Goal: Task Accomplishment & Management: Manage account settings

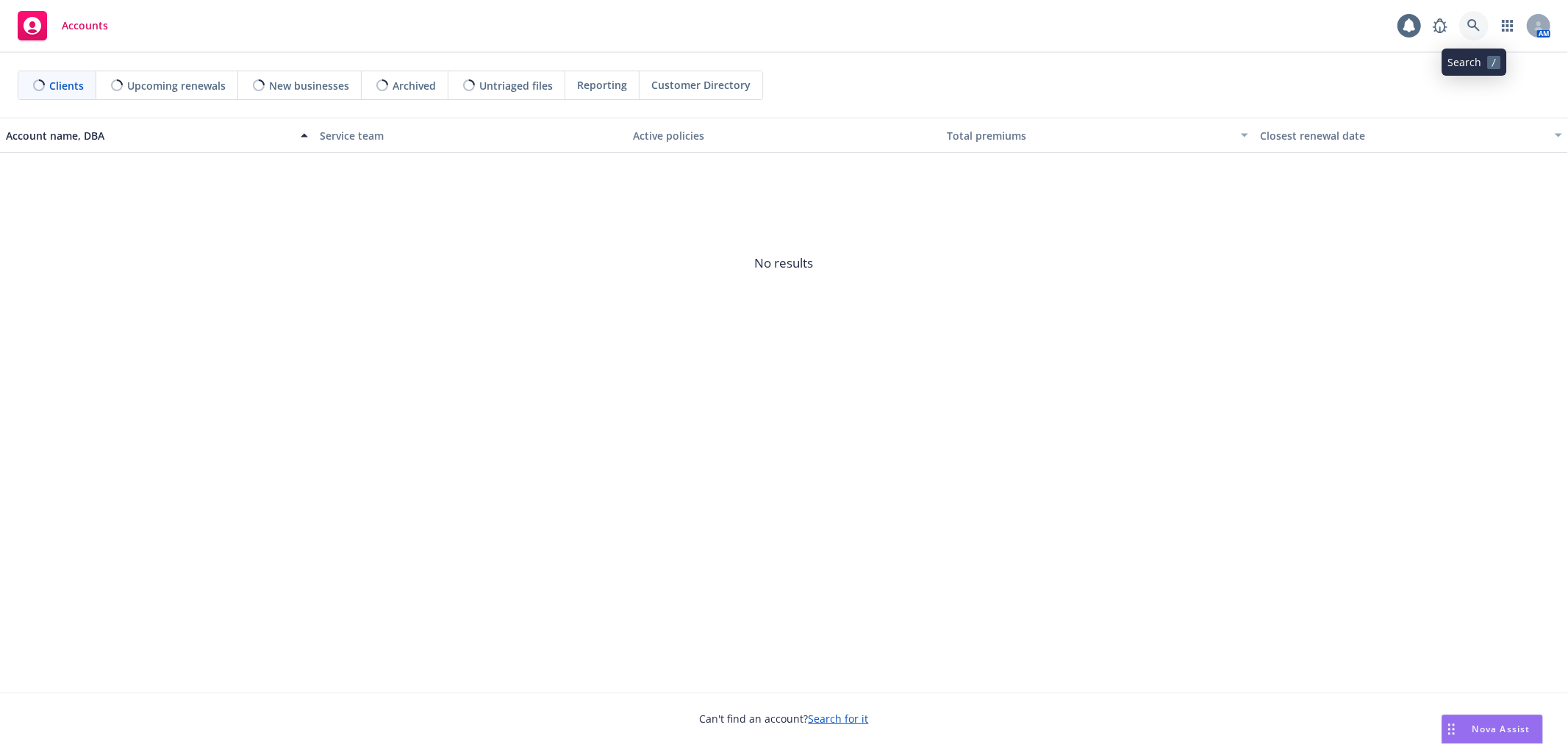
click at [1474, 32] on link at bounding box center [1474, 26] width 30 height 30
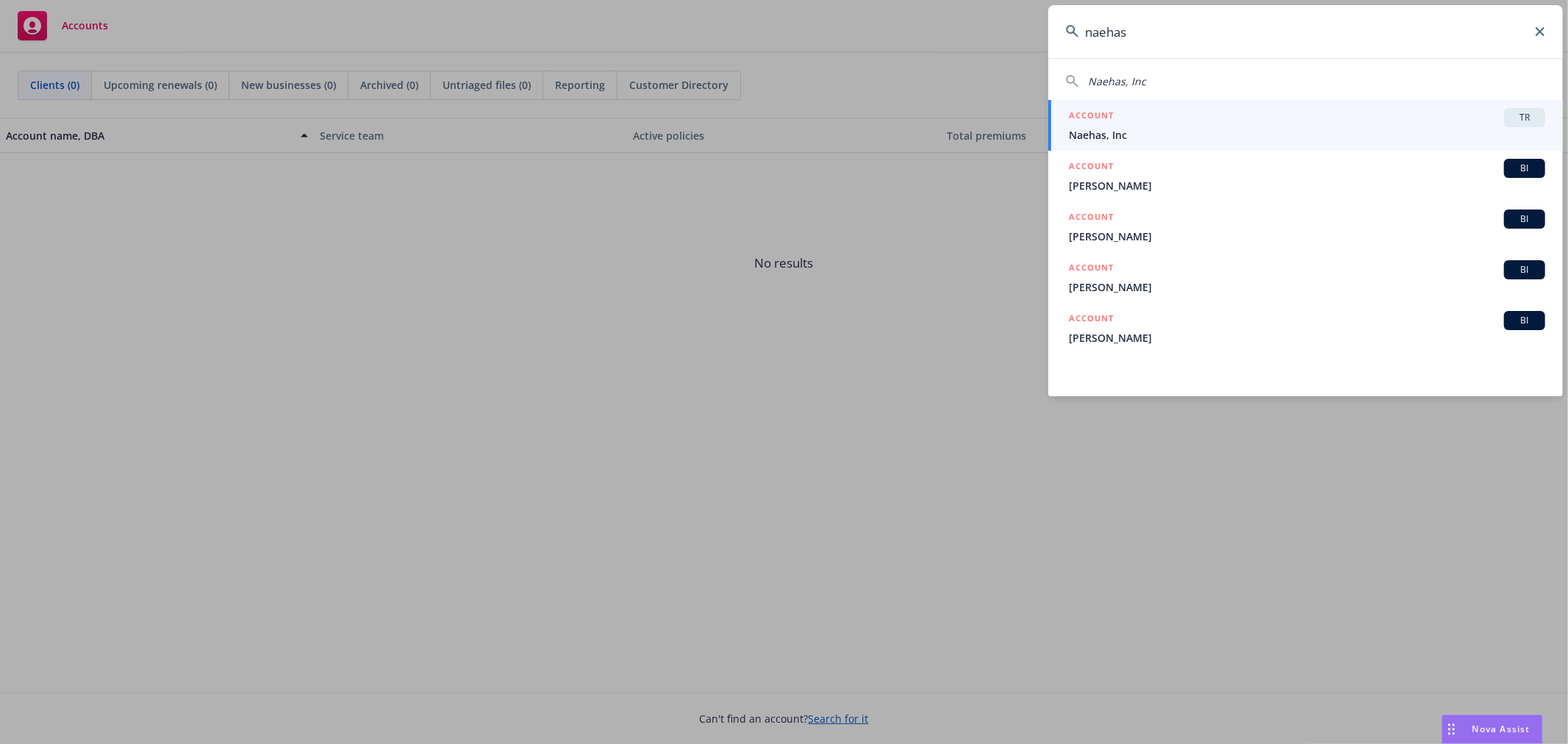
type input "naehas"
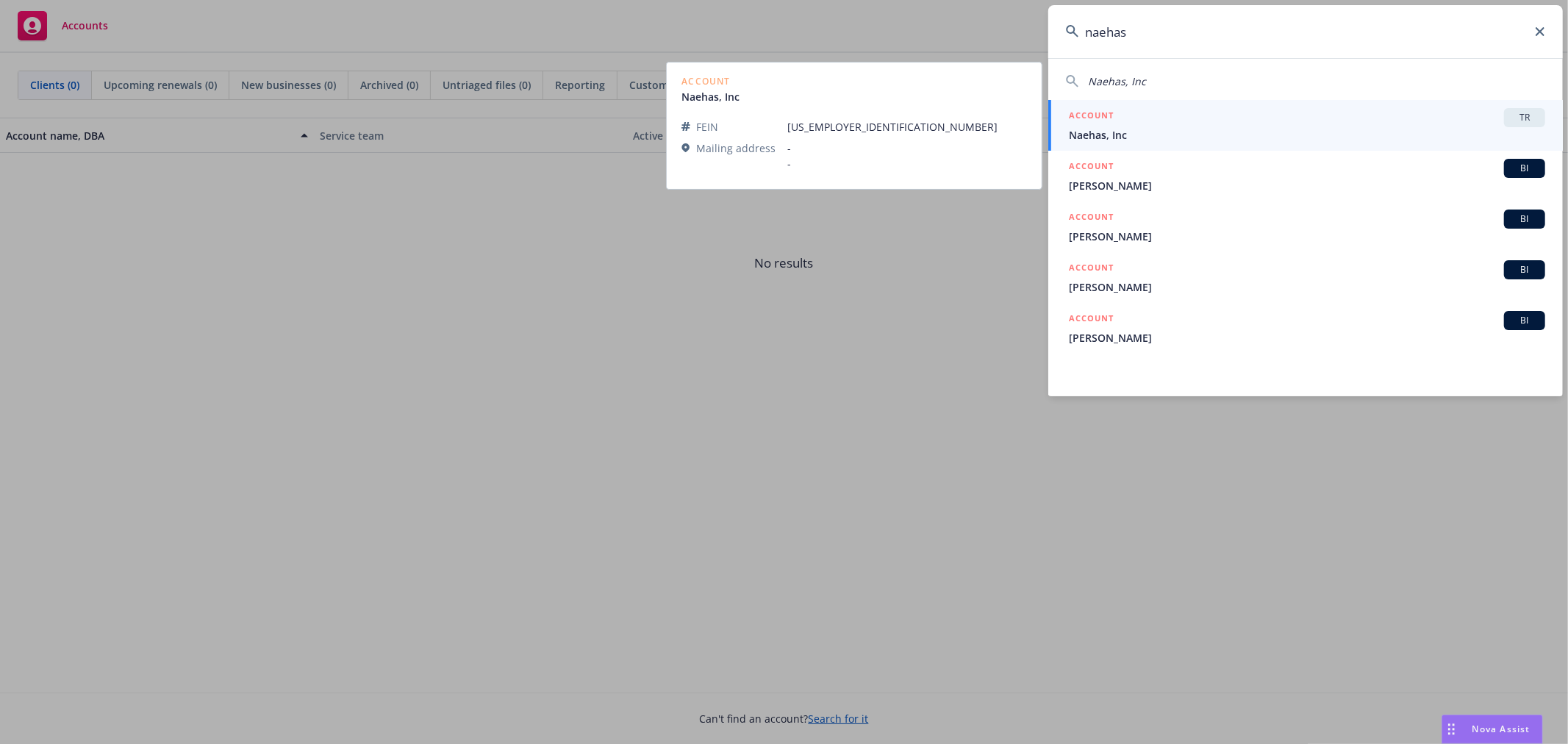
click at [1339, 110] on div "ACCOUNT TR" at bounding box center [1307, 117] width 477 height 19
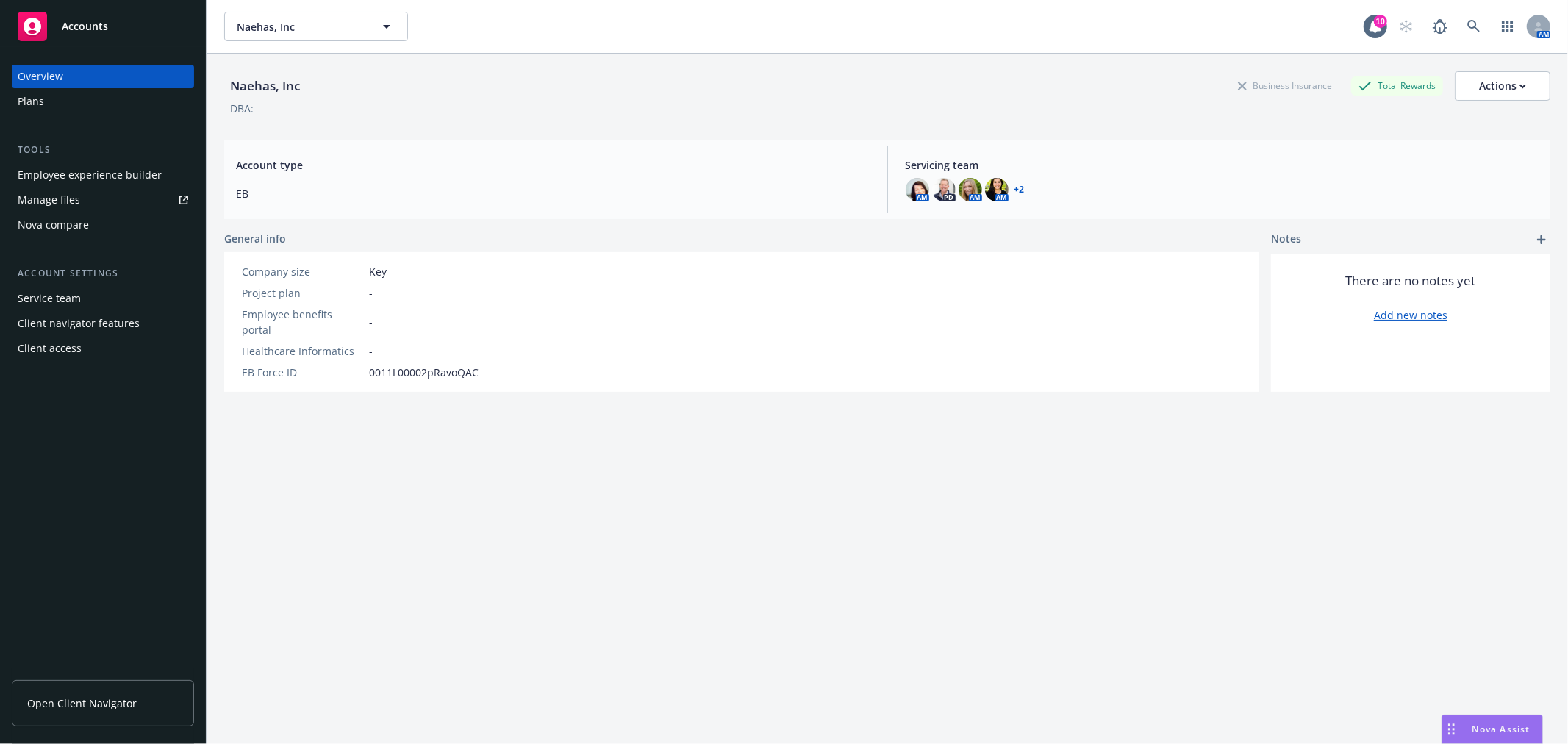
click at [149, 176] on div "Employee experience builder" at bounding box center [89, 174] width 145 height 24
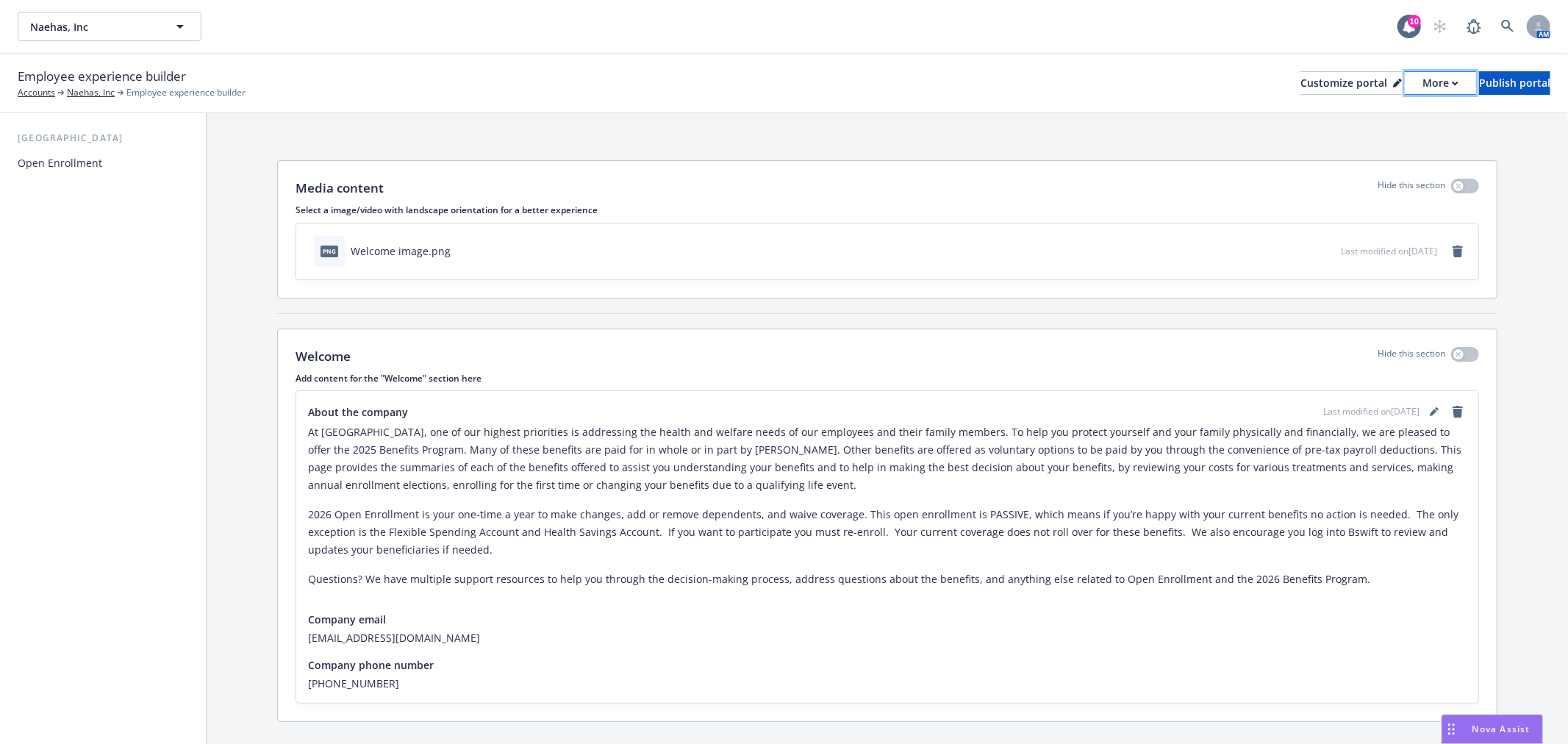
click at [1423, 89] on div "More" at bounding box center [1440, 82] width 36 height 22
click at [1389, 112] on link "Copy preview link" at bounding box center [1362, 117] width 134 height 30
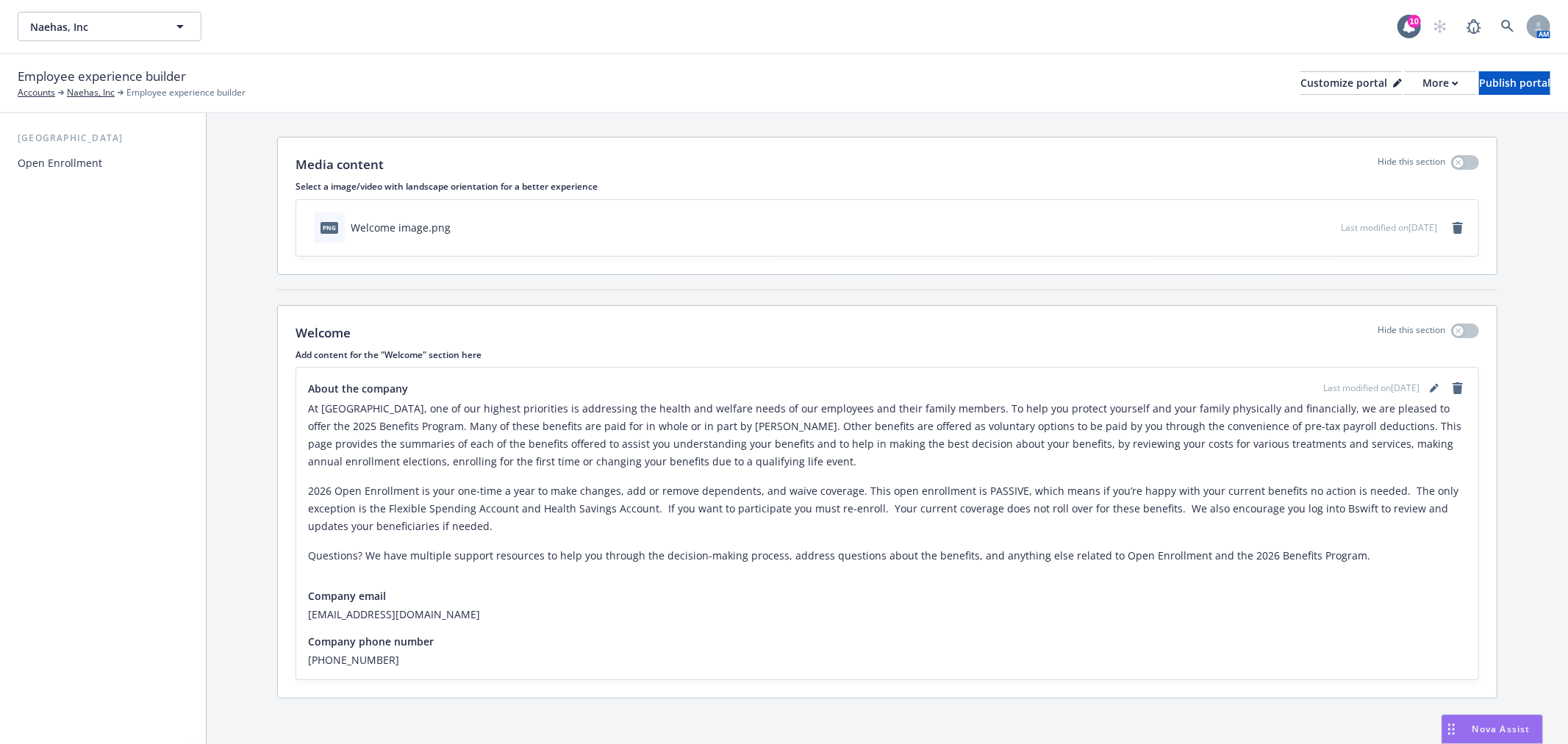
scroll to position [30, 0]
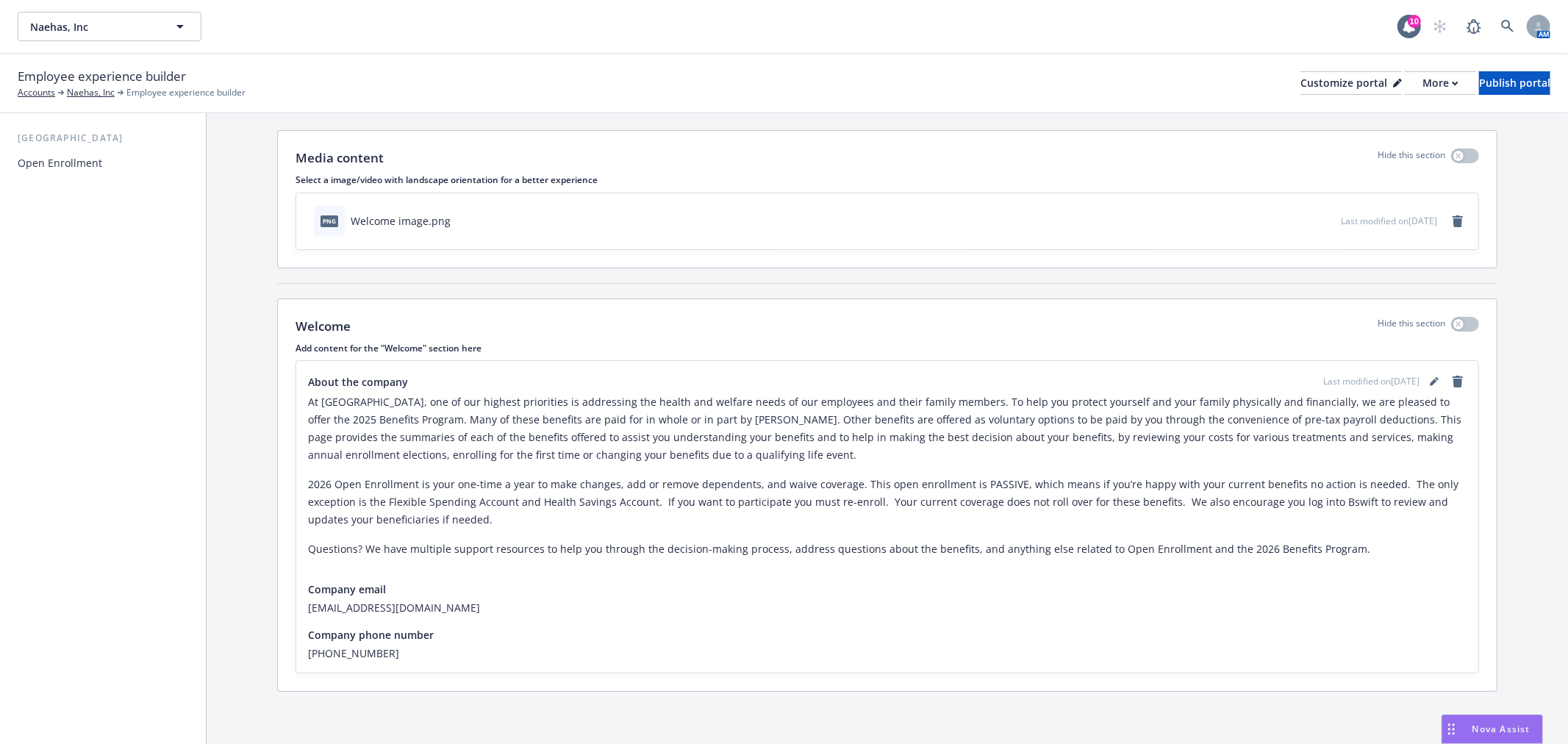
click at [115, 159] on div "Open Enrollment" at bounding box center [102, 163] width 171 height 24
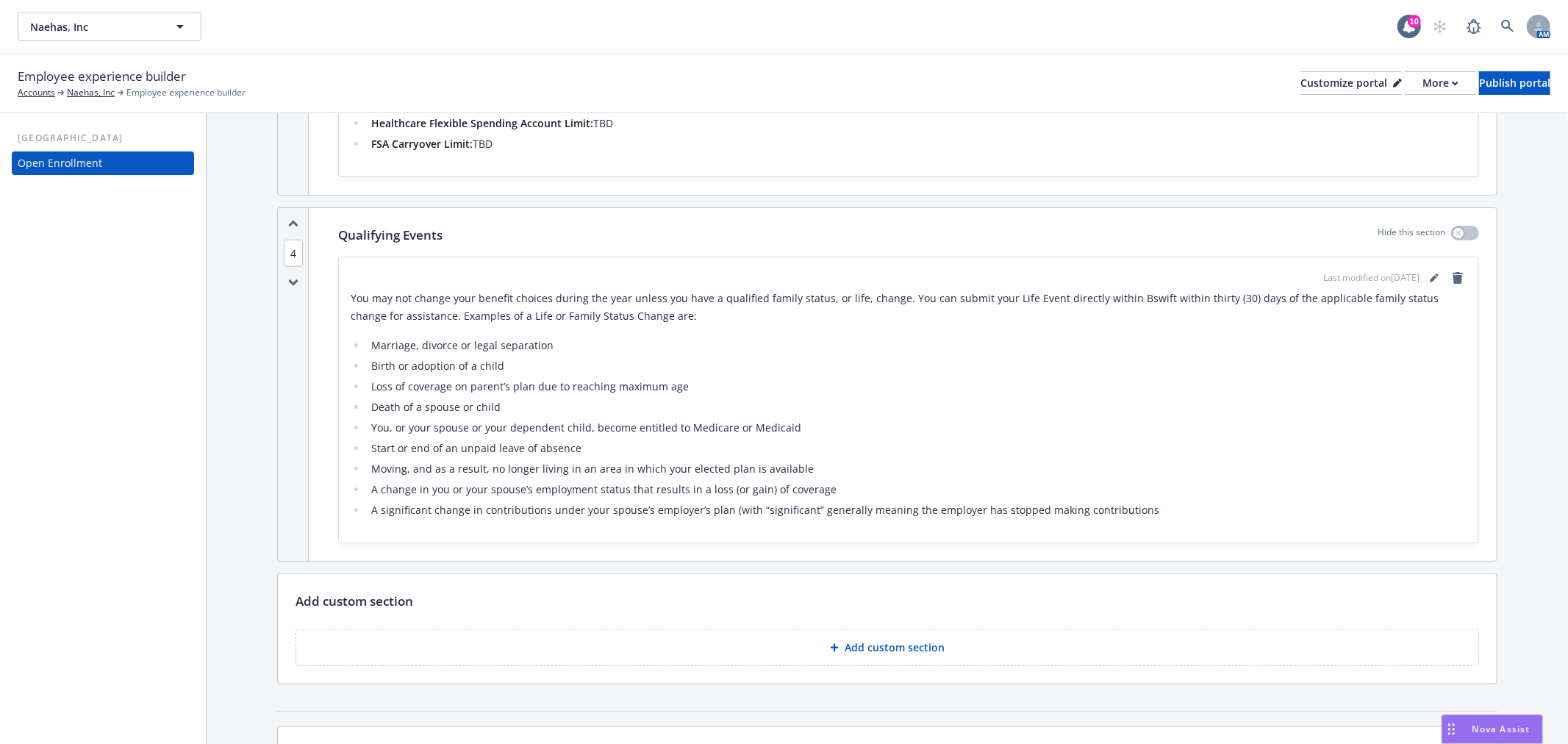
scroll to position [982, 0]
click at [917, 634] on p "Add custom section" at bounding box center [894, 641] width 100 height 15
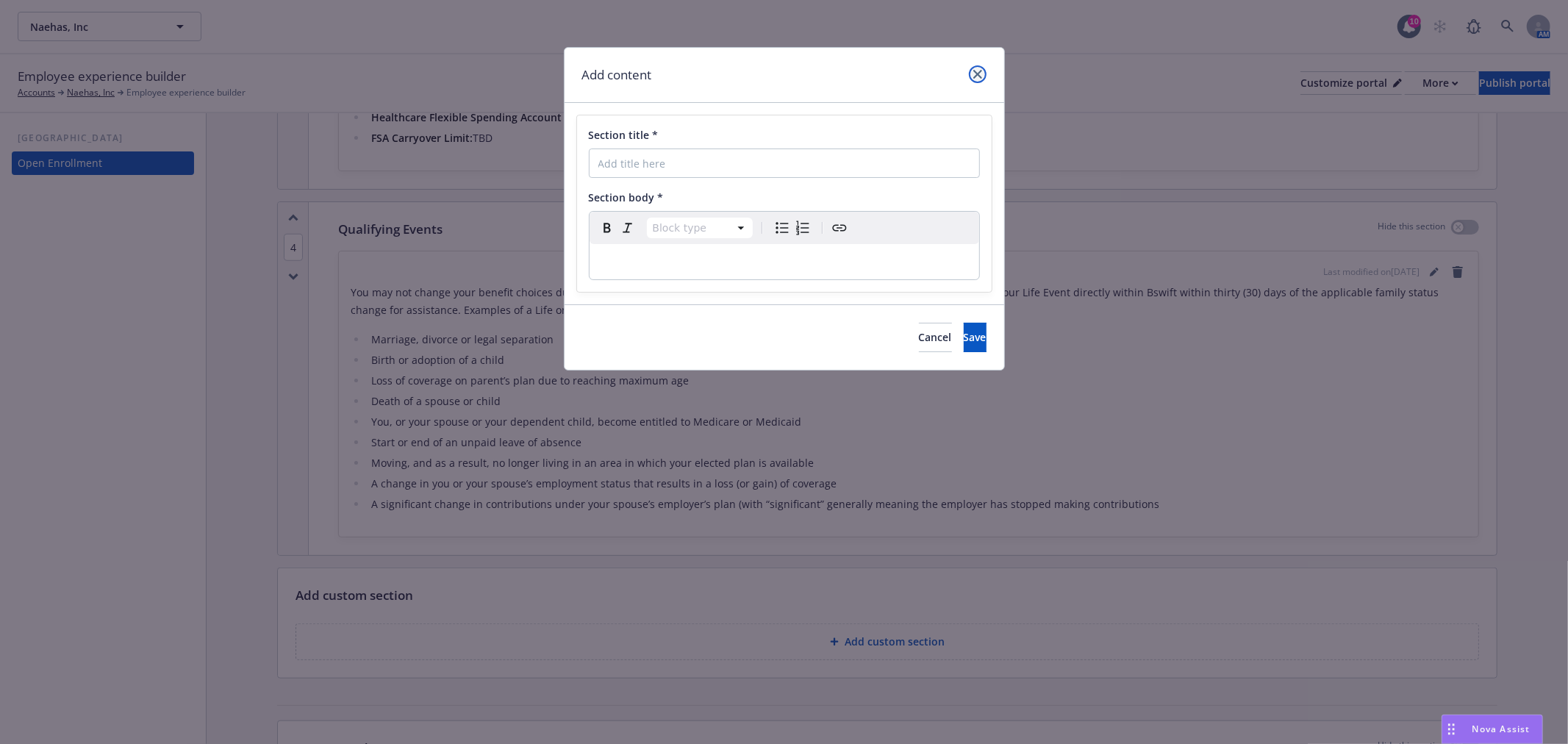
click at [975, 79] on link "close" at bounding box center [978, 74] width 18 height 18
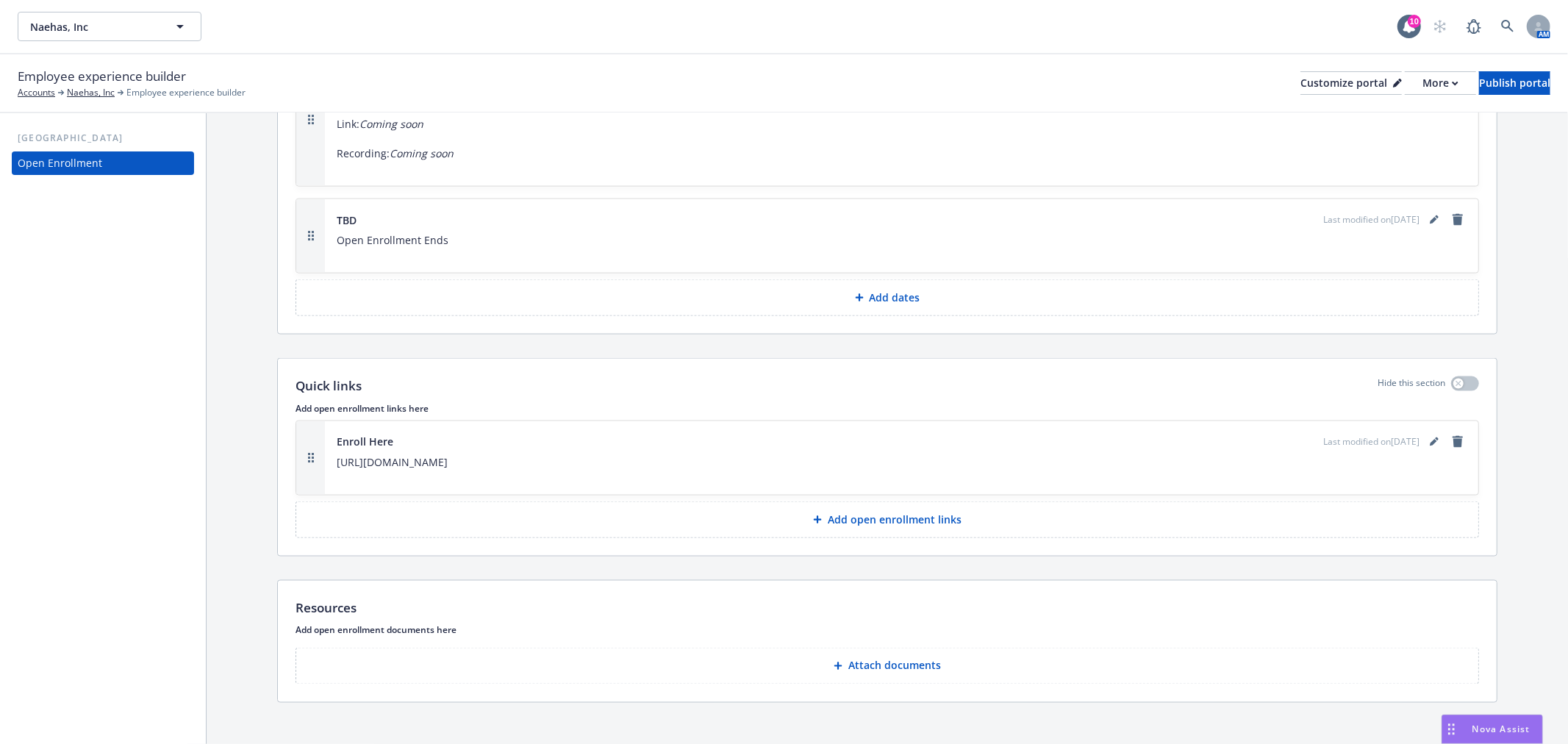
scroll to position [1800, 0]
click at [922, 657] on button "Attach documents" at bounding box center [886, 666] width 1183 height 37
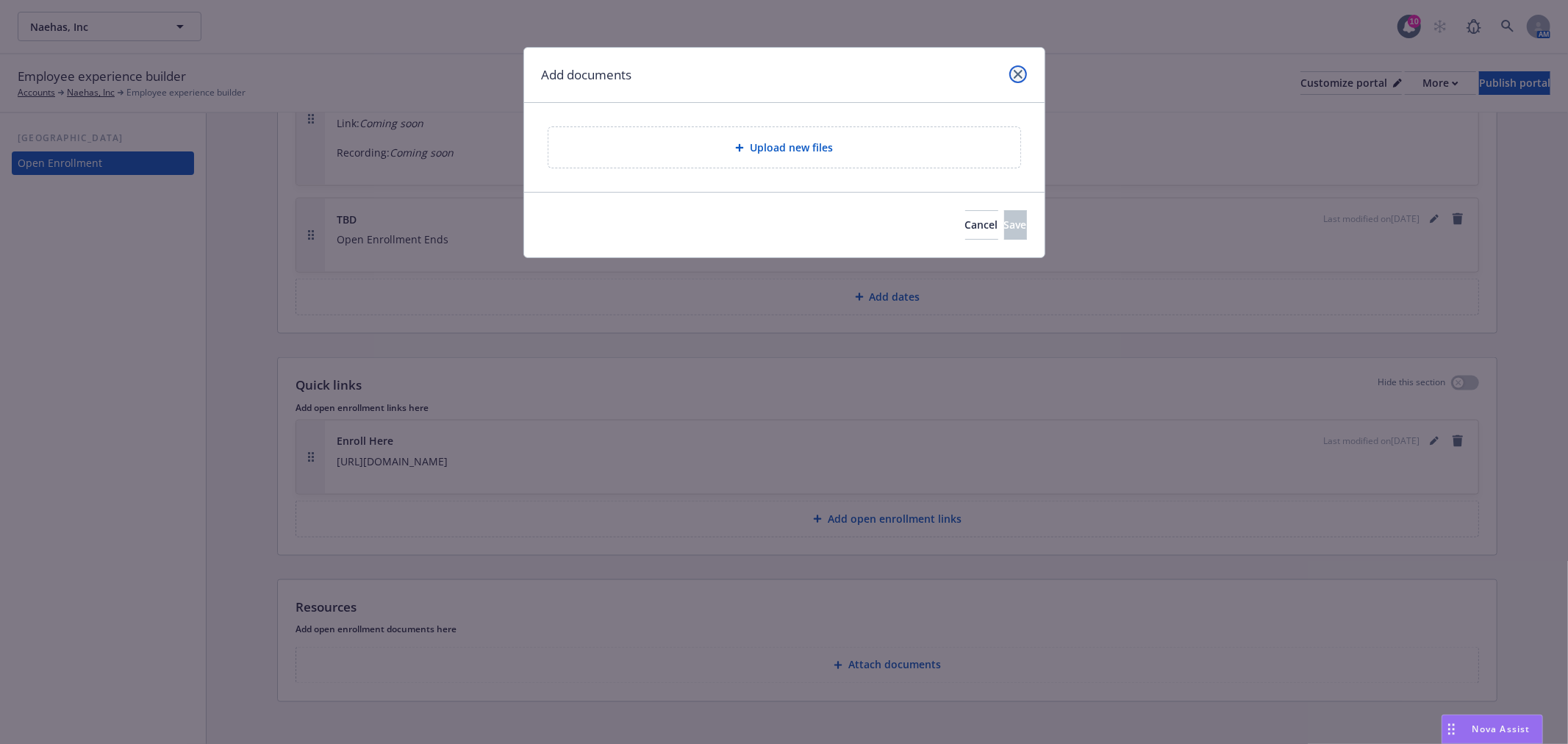
click at [1026, 71] on link "close" at bounding box center [1018, 74] width 18 height 18
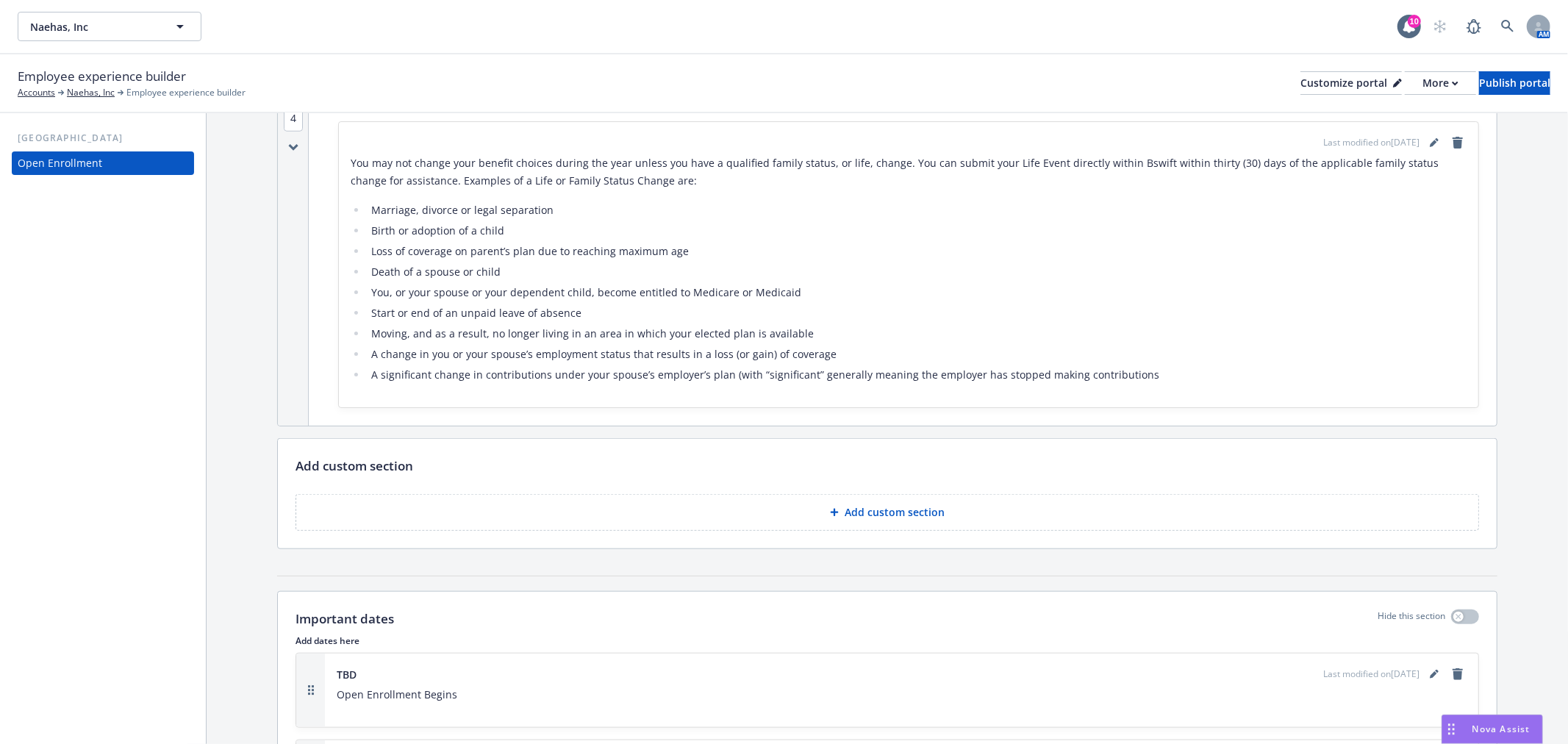
scroll to position [1064, 0]
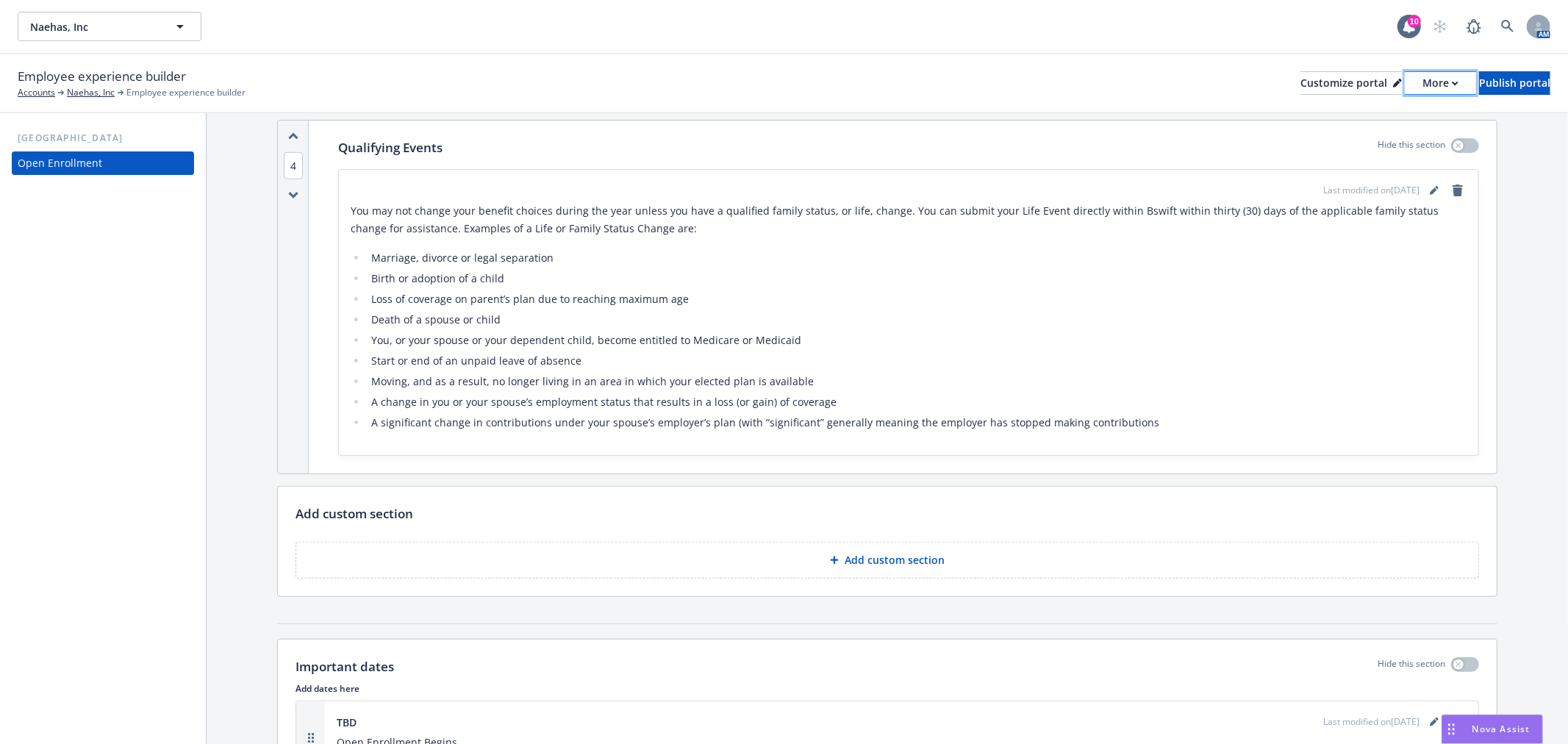
click at [1423, 83] on div "More" at bounding box center [1440, 82] width 36 height 22
click at [1317, 82] on div "Customize portal" at bounding box center [1352, 82] width 102 height 22
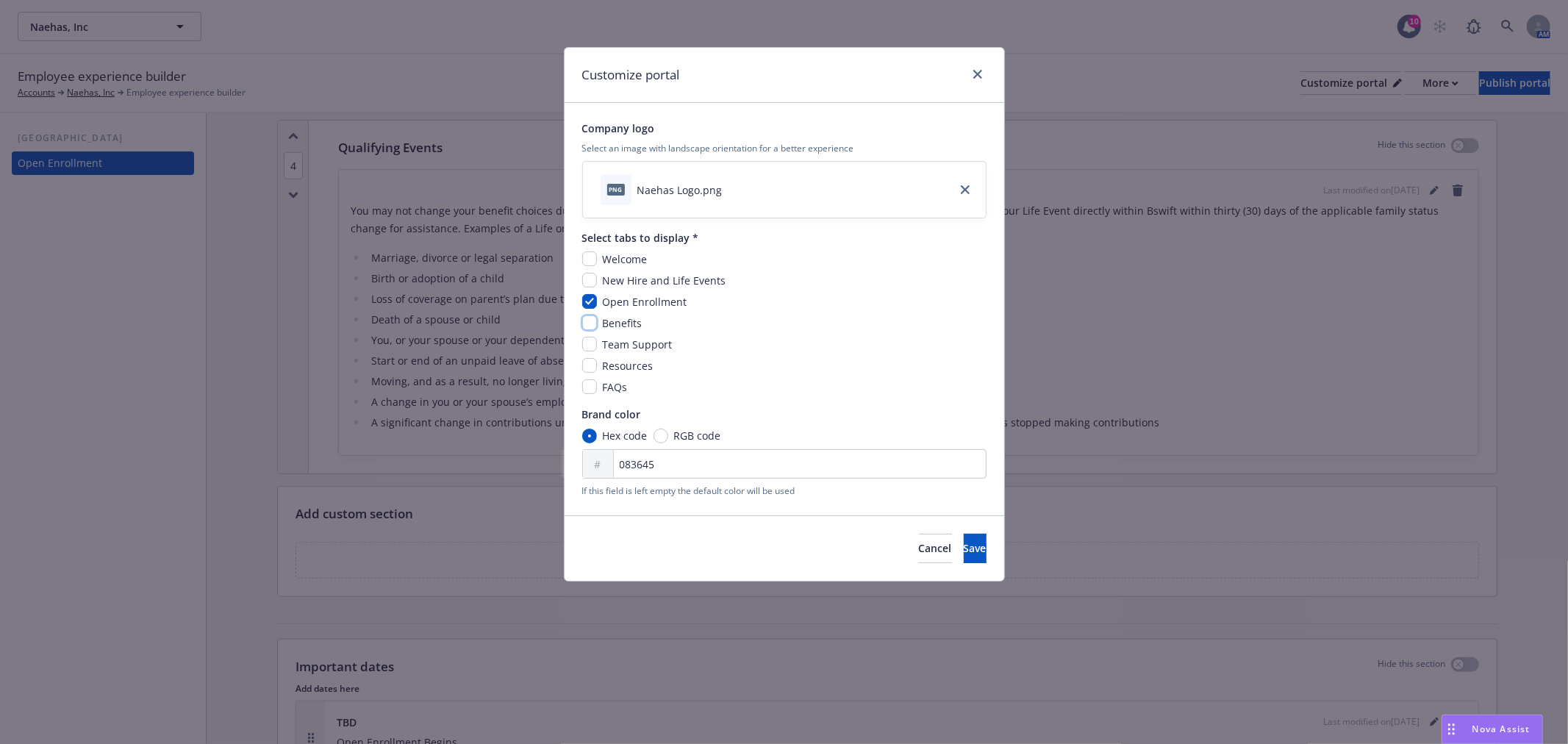
click at [591, 323] on input "checkbox" at bounding box center [590, 322] width 15 height 15
checkbox input "true"
click at [587, 259] on input "checkbox" at bounding box center [590, 259] width 15 height 15
checkbox input "true"
click at [964, 544] on span "Save" at bounding box center [975, 549] width 23 height 14
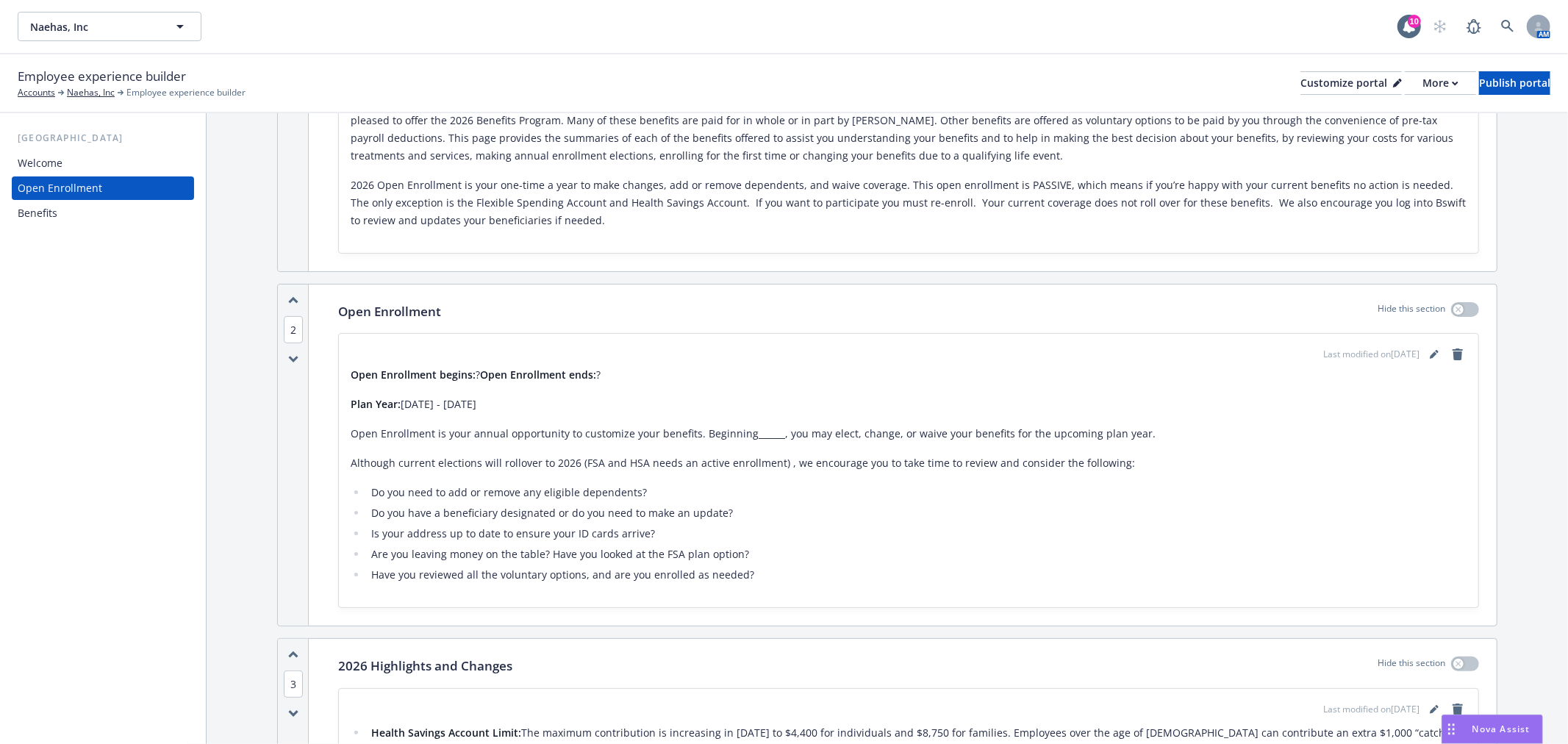
scroll to position [0, 0]
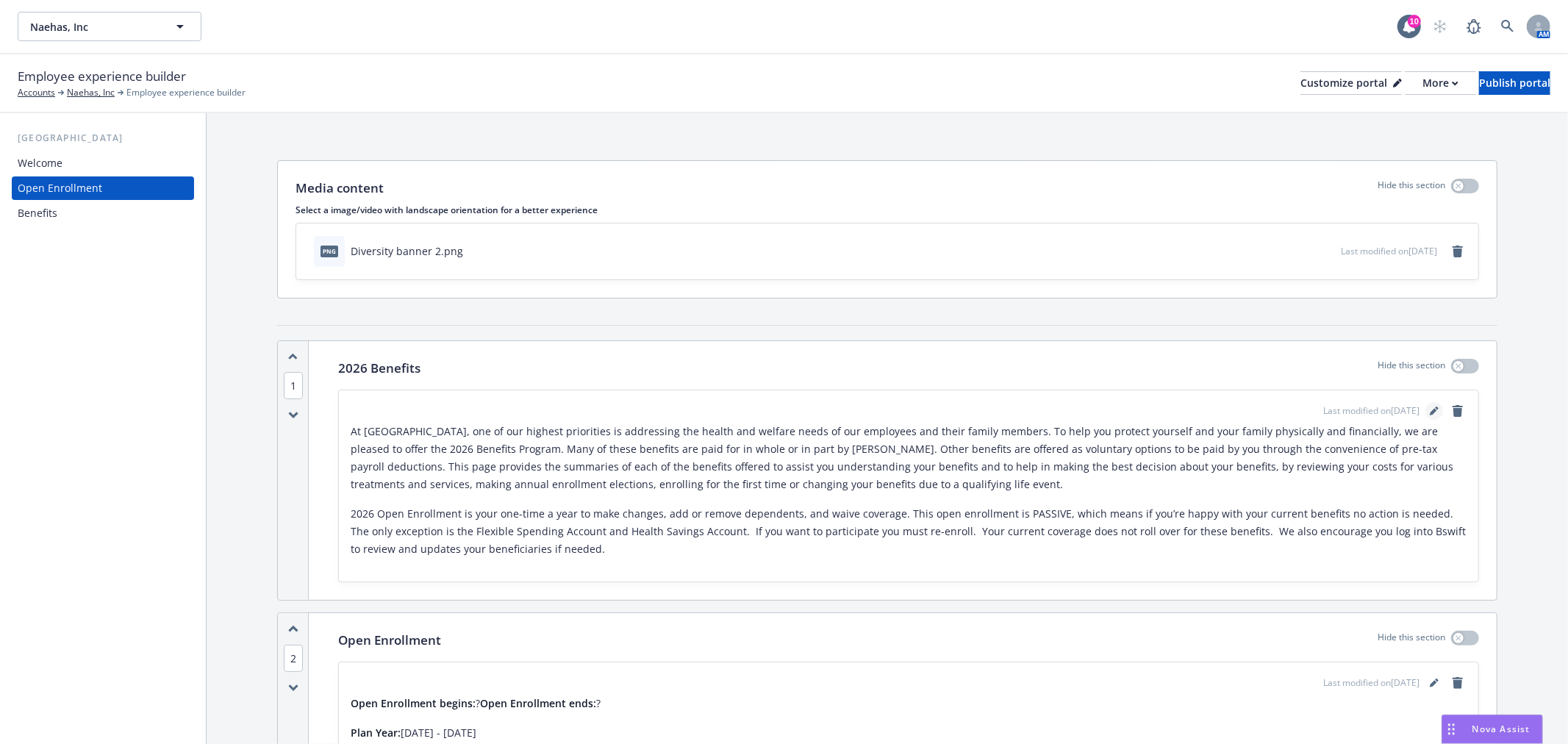
click at [1430, 409] on icon "editPencil" at bounding box center [1434, 411] width 9 height 9
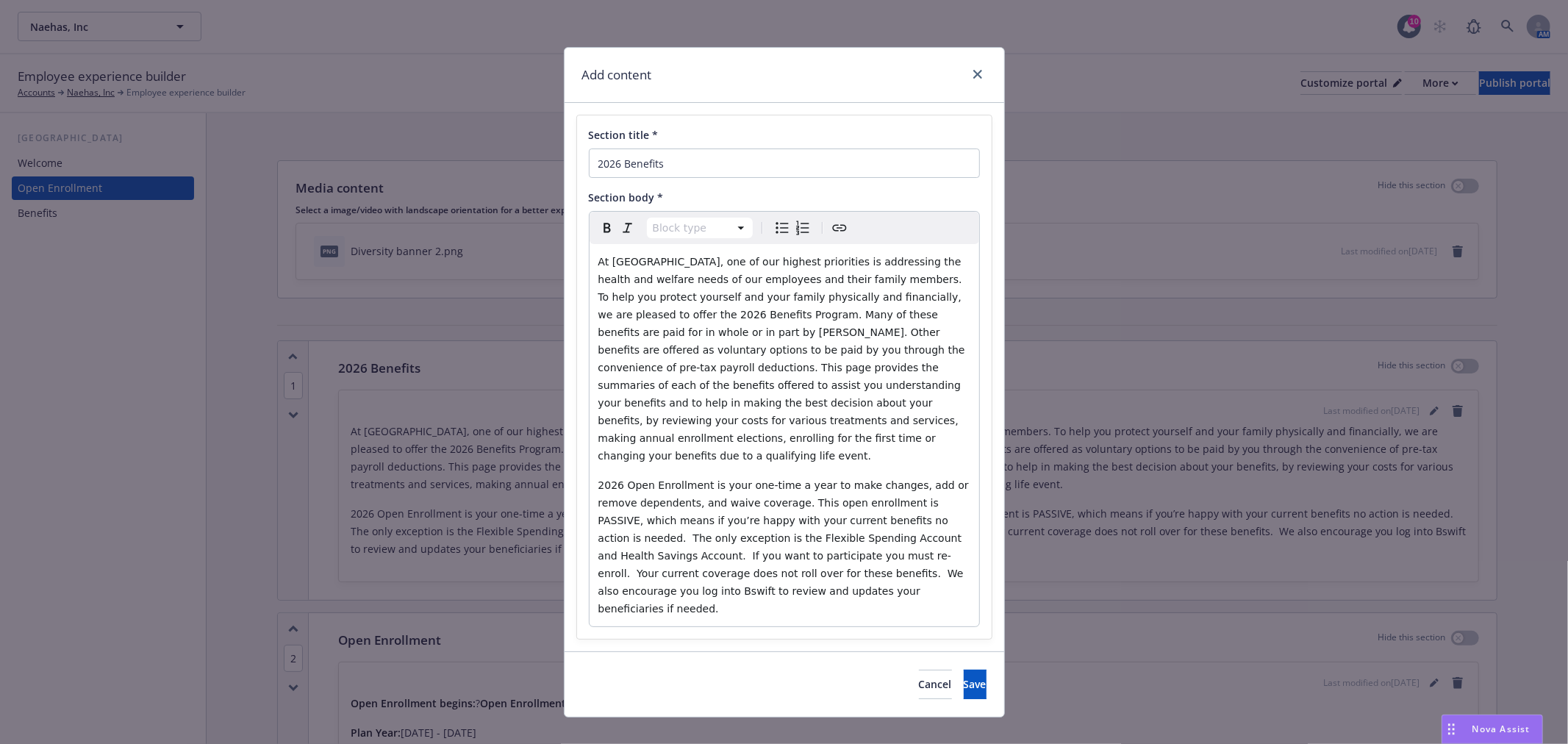
select select "paragraph"
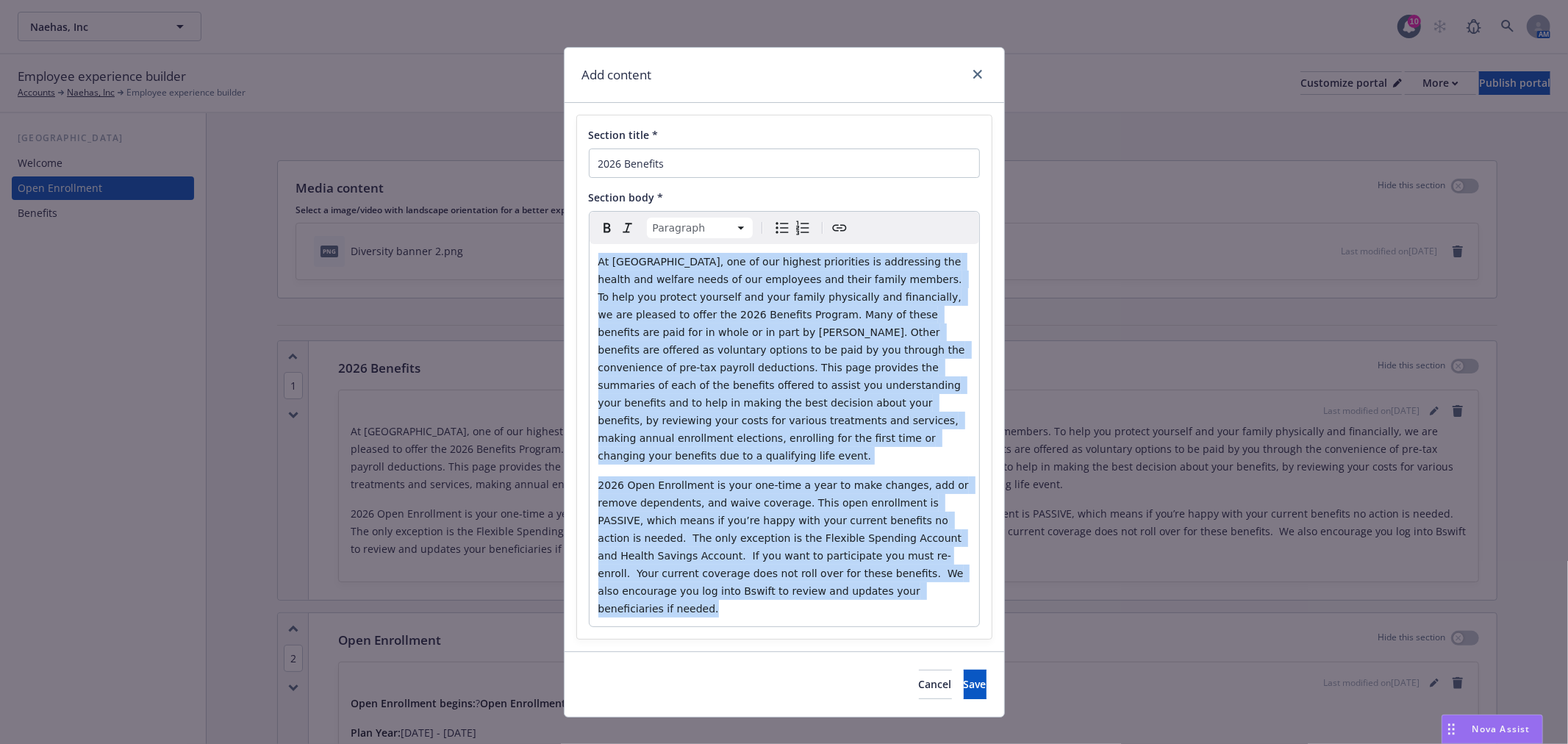
drag, startPoint x: 809, startPoint y: 577, endPoint x: 592, endPoint y: 252, distance: 390.8
click at [592, 252] on div "At [GEOGRAPHIC_DATA], one of our highest priorities is addressing the health an…" at bounding box center [784, 436] width 390 height 382
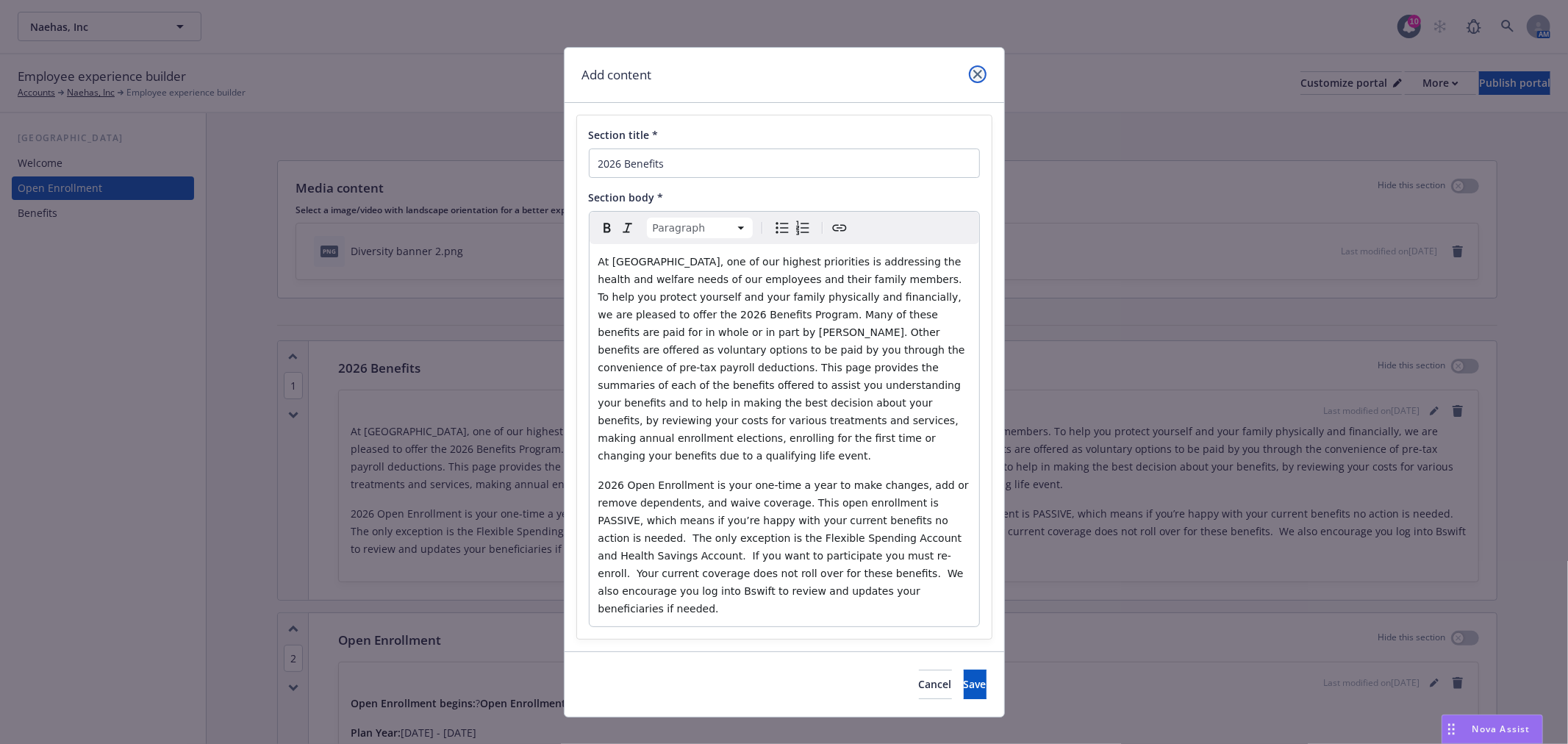
click at [973, 80] on link "close" at bounding box center [978, 74] width 18 height 18
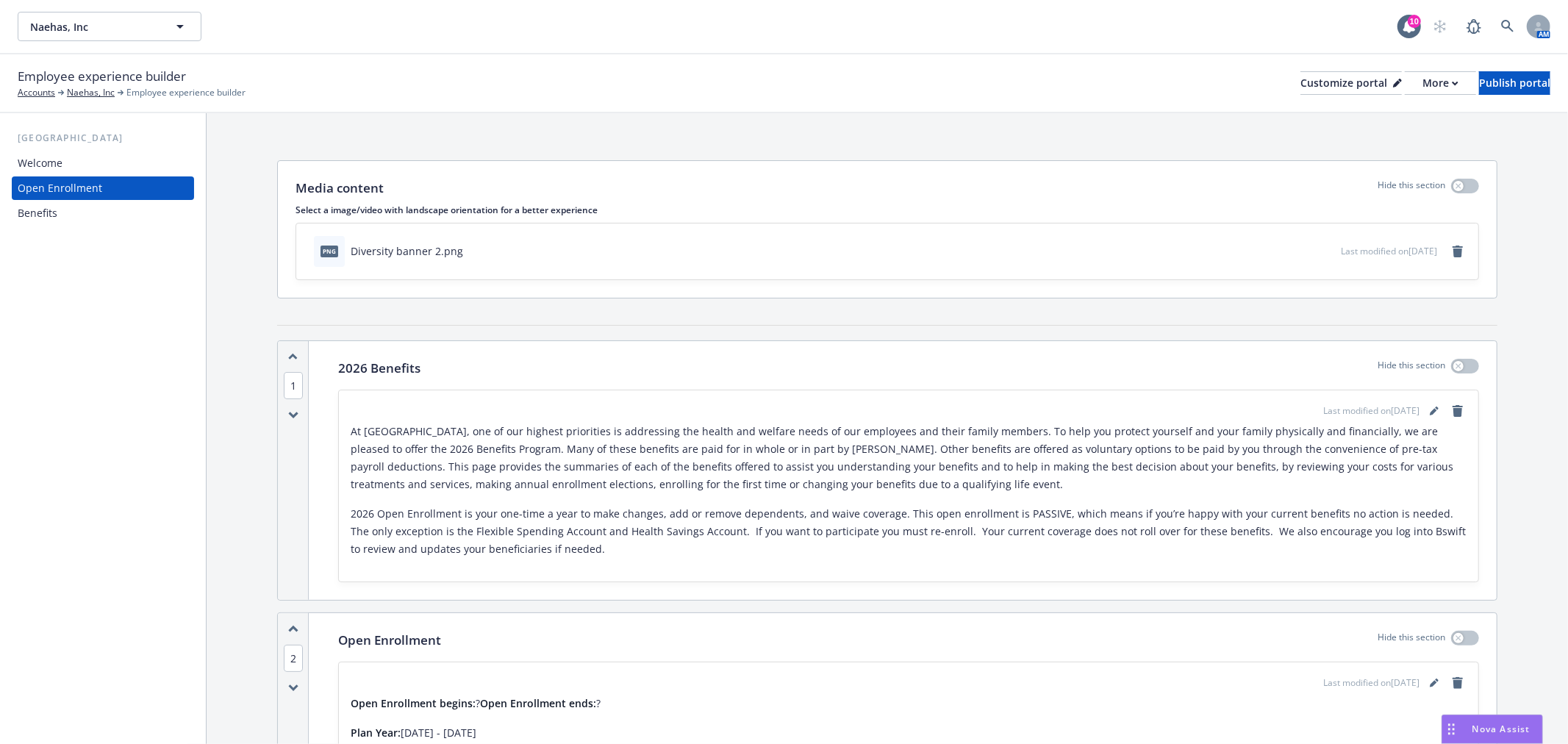
click at [45, 177] on div "Open Enrollment" at bounding box center [60, 188] width 85 height 24
click at [60, 167] on div "Welcome" at bounding box center [39, 163] width 45 height 24
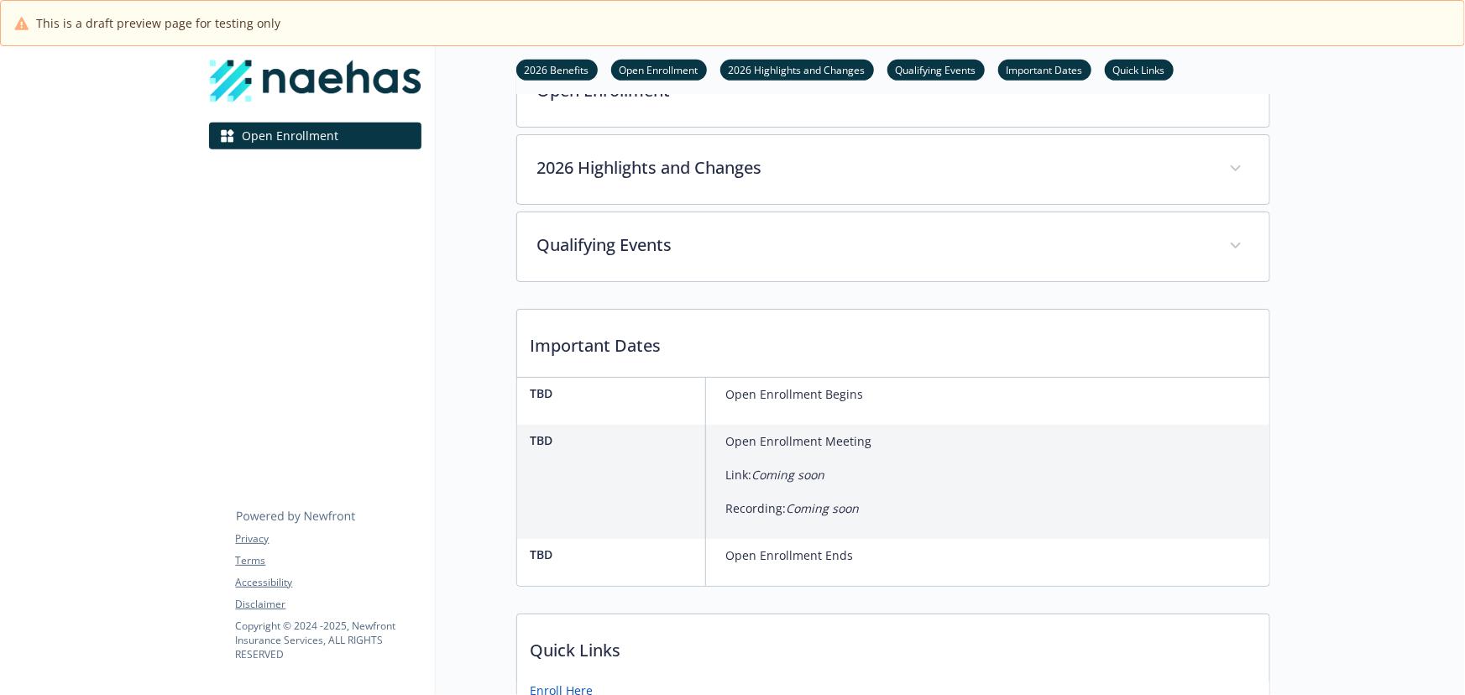
scroll to position [204, 0]
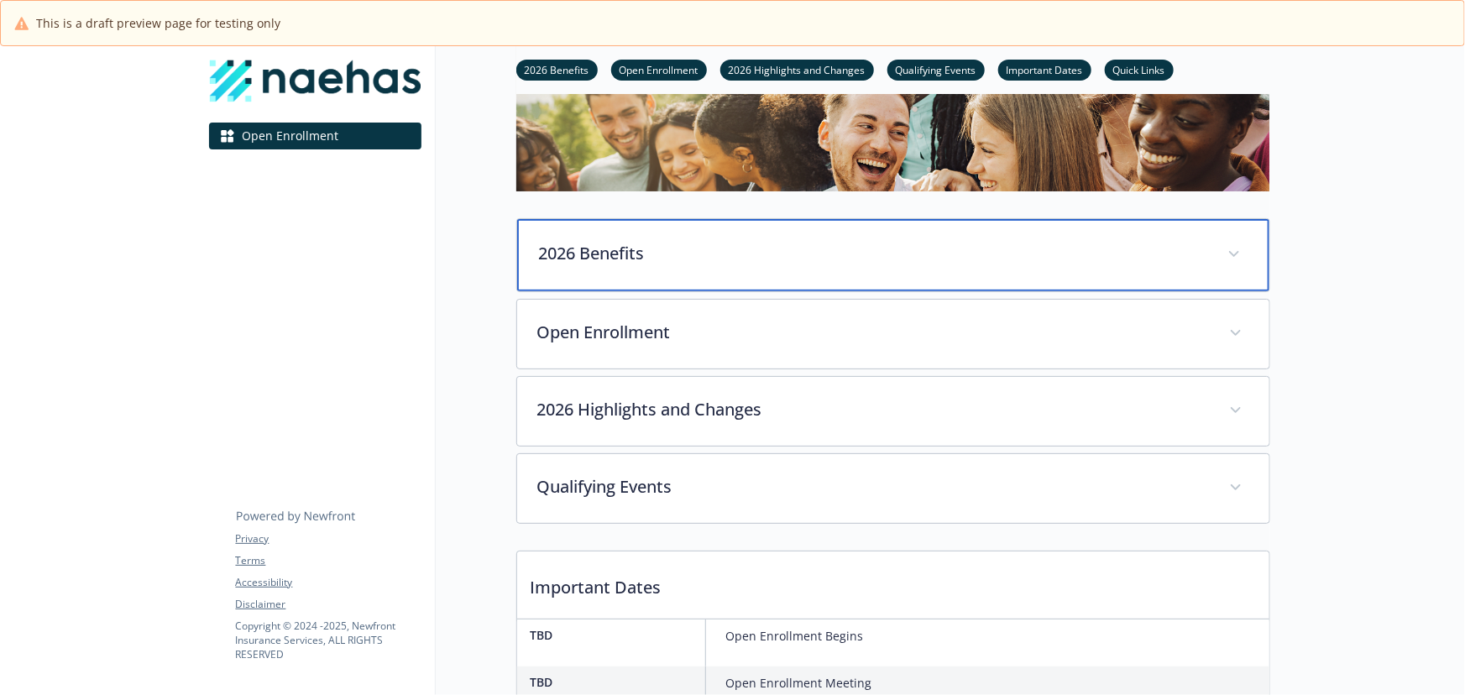
click at [820, 264] on div "2026 Benefits" at bounding box center [893, 255] width 752 height 72
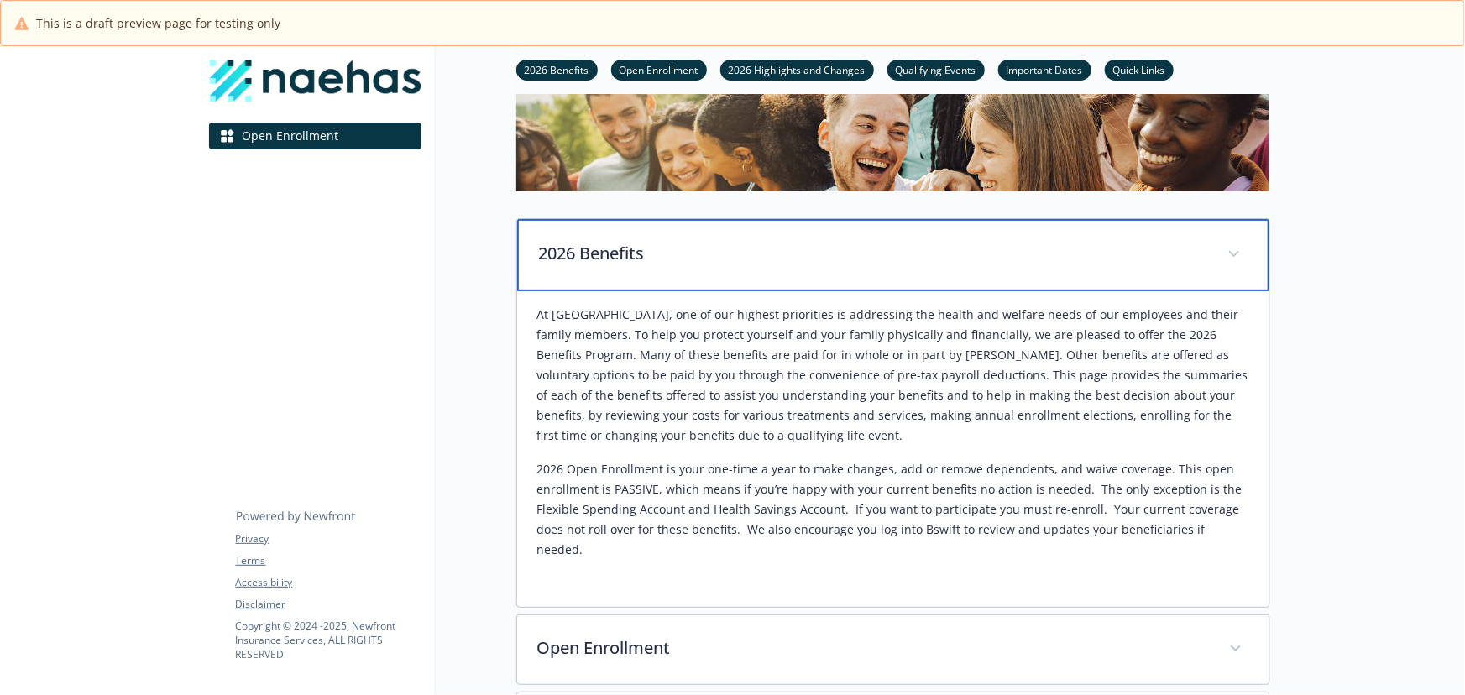
drag, startPoint x: 763, startPoint y: 264, endPoint x: 761, endPoint y: 126, distance: 137.7
click at [764, 260] on p "2026 Benefits" at bounding box center [873, 253] width 668 height 25
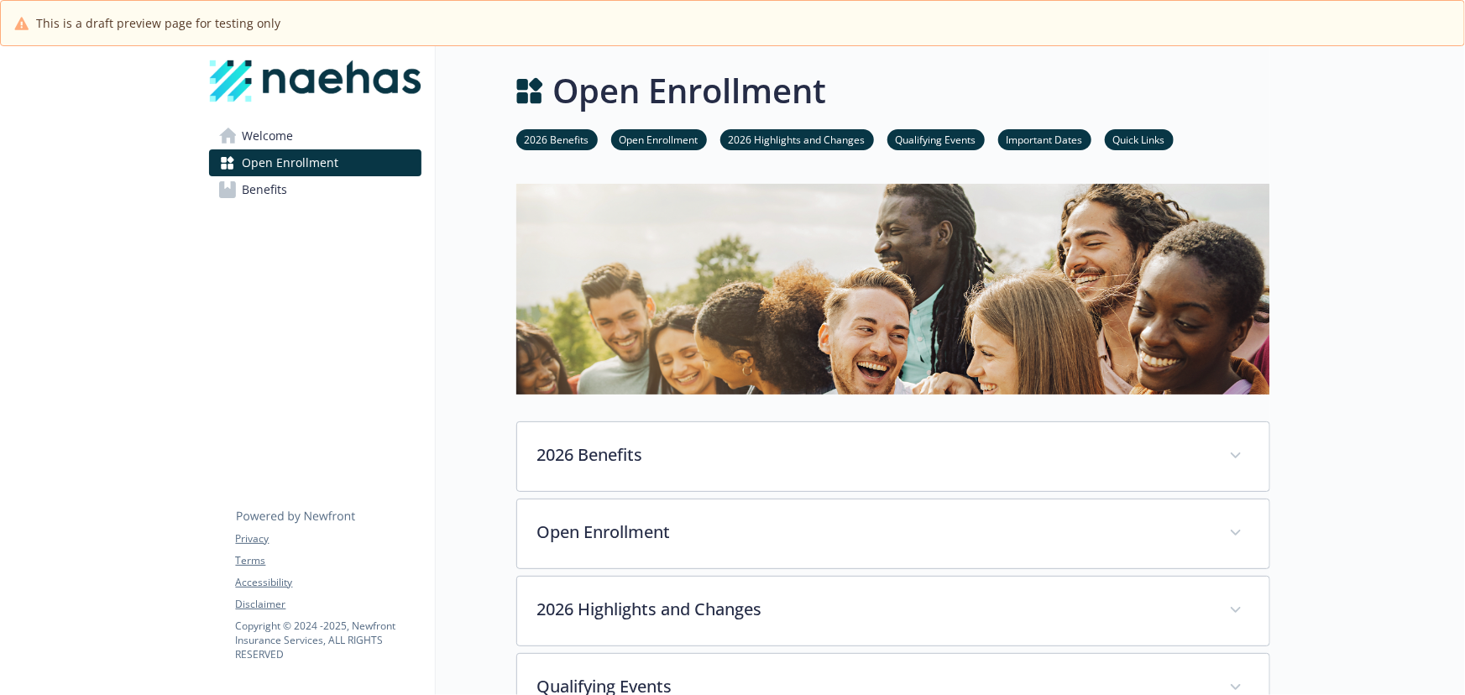
scroll to position [0, 0]
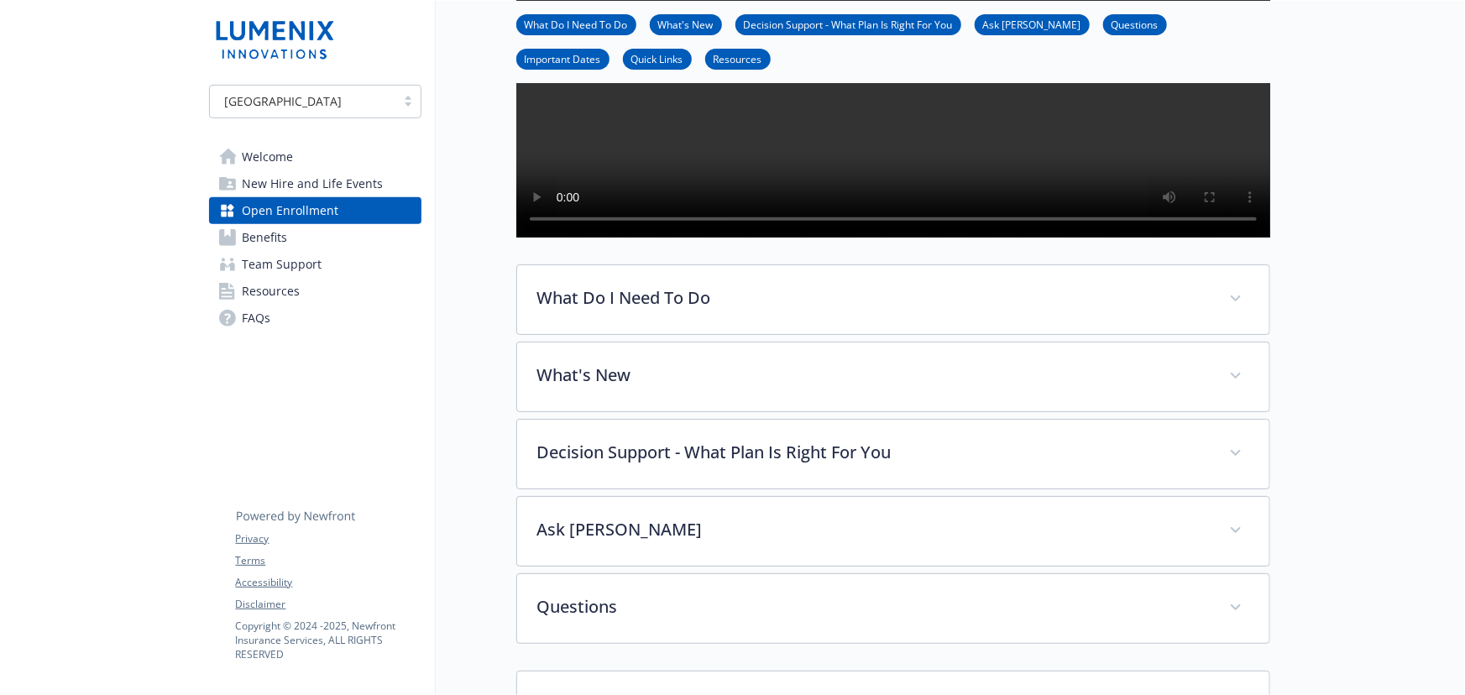
scroll to position [286, 0]
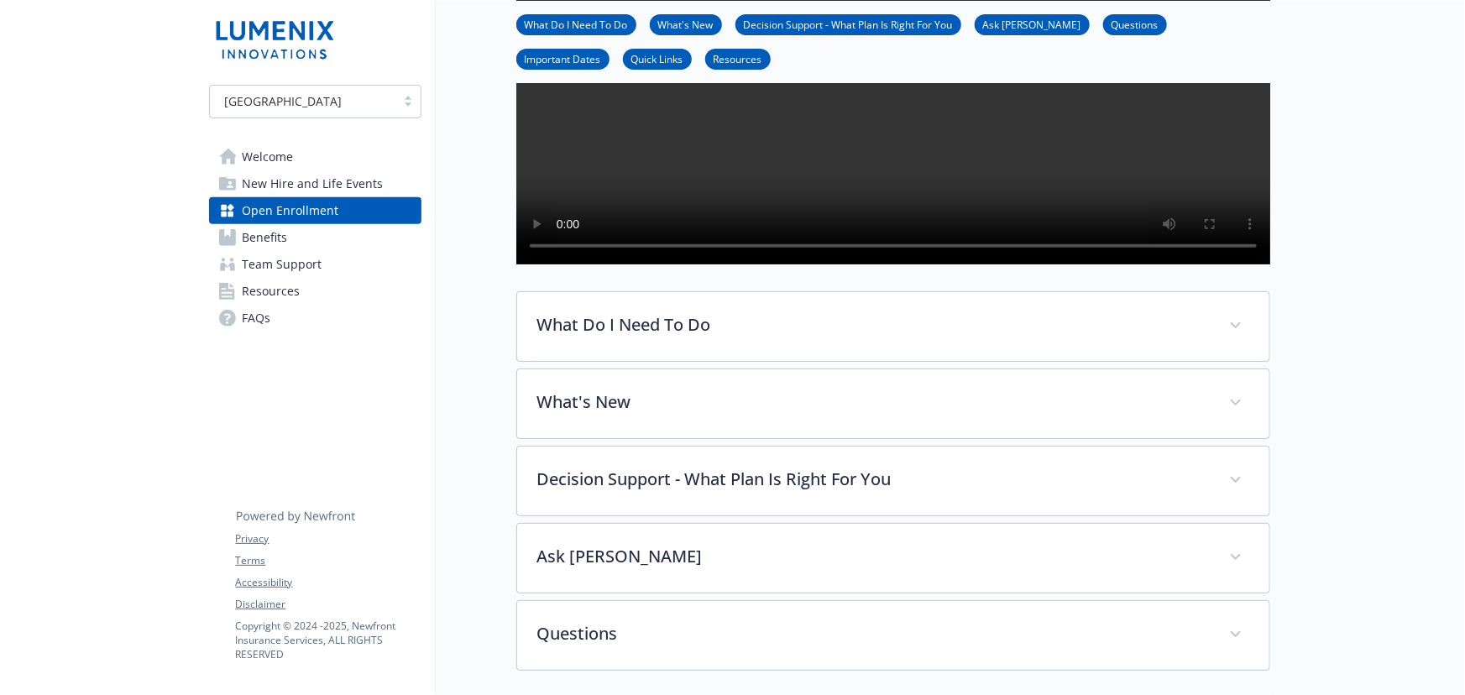
click at [277, 243] on span "Benefits" at bounding box center [265, 237] width 45 height 27
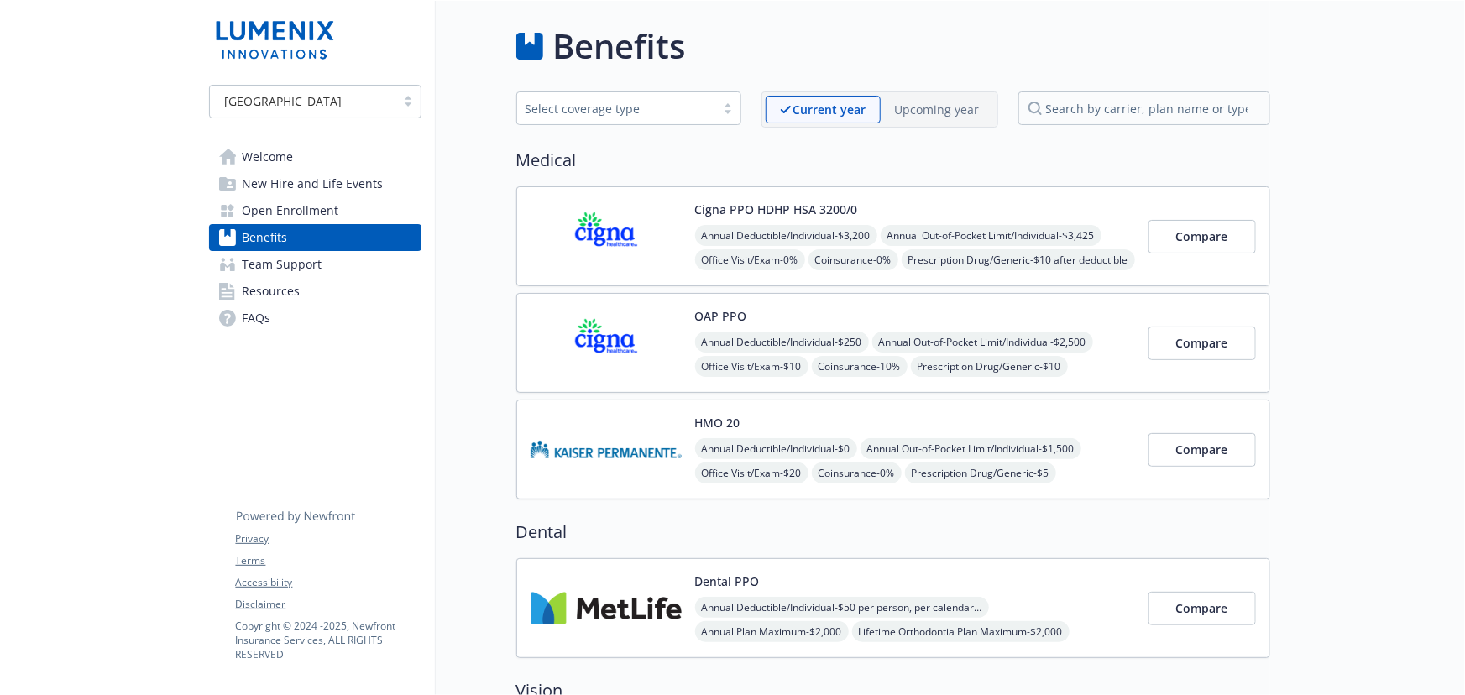
click at [942, 110] on p "Upcoming year" at bounding box center [937, 110] width 85 height 18
click at [788, 106] on p "Current year" at bounding box center [815, 110] width 71 height 18
click at [1099, 285] on div "Cigna PPO HDHP HSA 3200/0 Annual Deductible/Individual - $3,200 Annual Out-of-P…" at bounding box center [893, 236] width 754 height 100
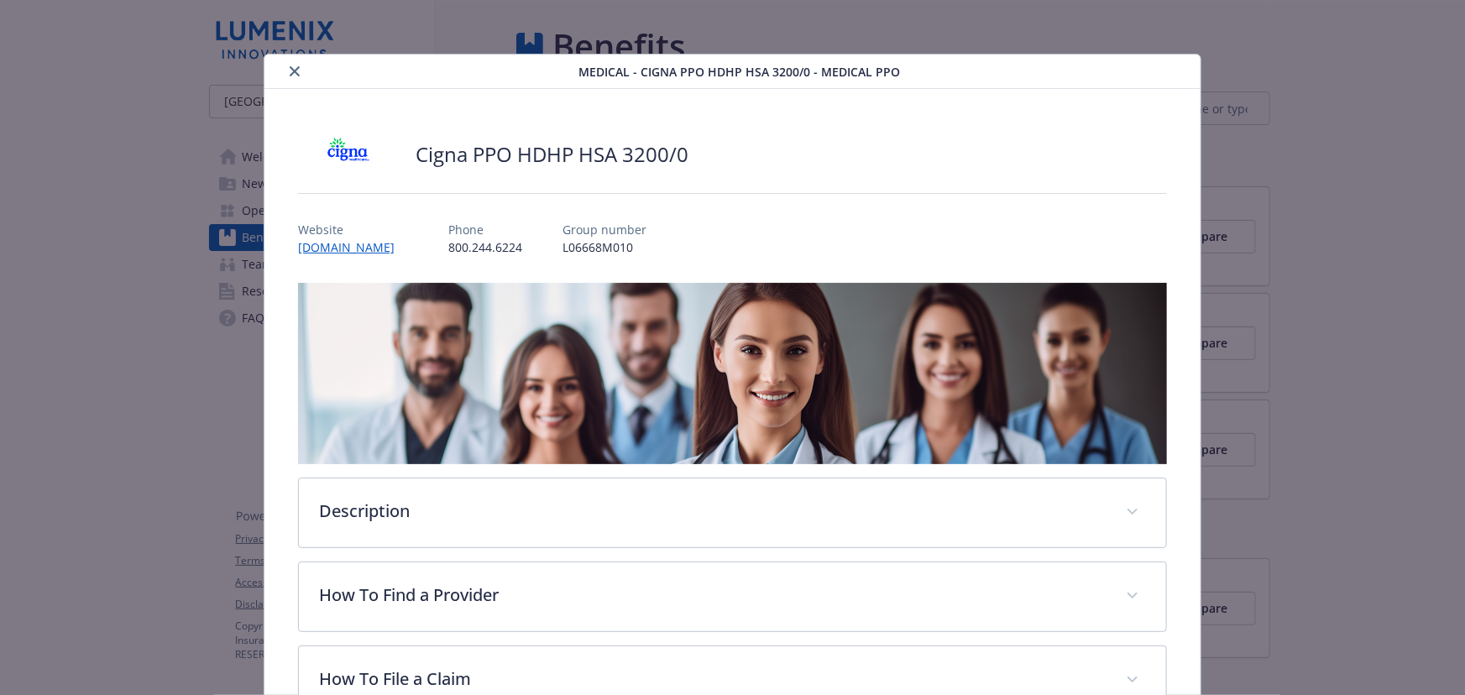
drag, startPoint x: 295, startPoint y: 74, endPoint x: 649, endPoint y: 71, distance: 354.2
click at [295, 71] on icon "close" at bounding box center [295, 71] width 10 height 10
